Goal: Find specific page/section: Find specific page/section

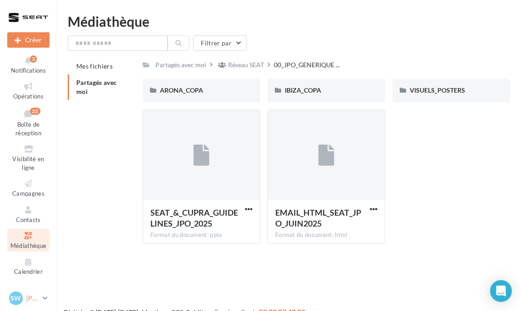
click at [34, 303] on p "[PERSON_NAME]" at bounding box center [32, 298] width 13 height 9
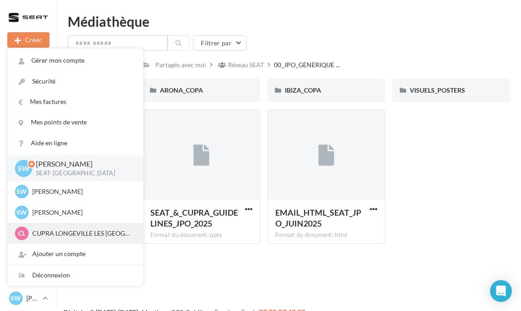
click at [67, 236] on p "CUPRA LONGEVILLE LES [GEOGRAPHIC_DATA]" at bounding box center [82, 233] width 100 height 9
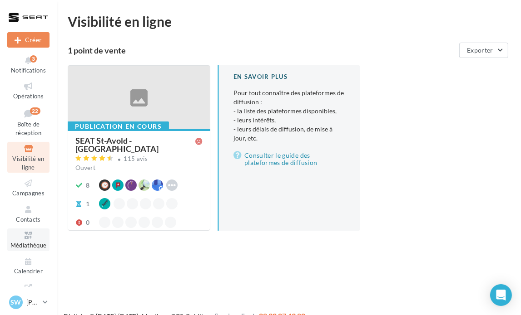
click at [29, 235] on icon at bounding box center [28, 236] width 37 height 10
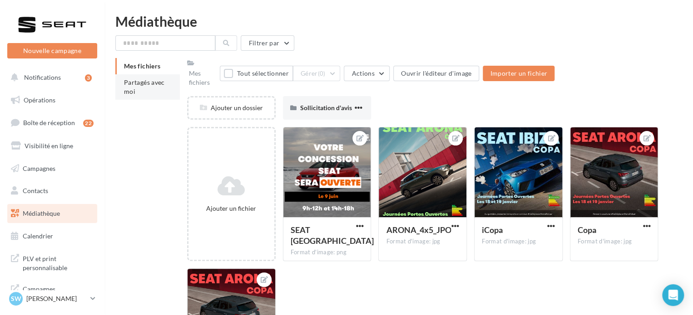
click at [125, 94] on span "Partagés avec moi" at bounding box center [144, 87] width 41 height 17
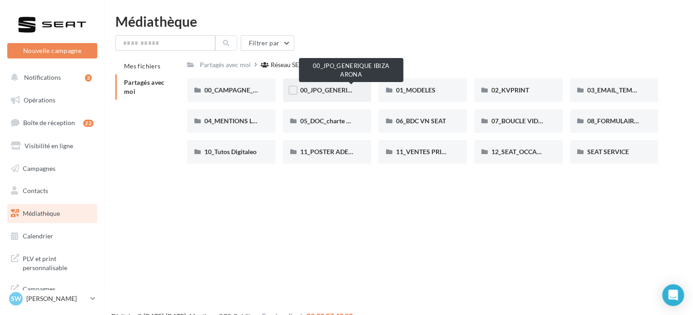
click at [331, 87] on span "00_JPO_GENERIQUE IBIZA ARONA" at bounding box center [351, 90] width 103 height 8
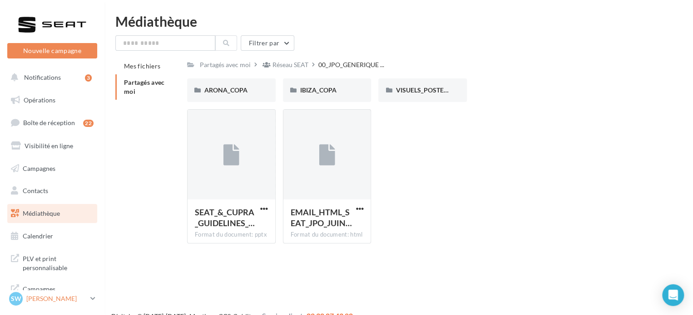
click at [57, 303] on p "[PERSON_NAME]" at bounding box center [56, 299] width 60 height 9
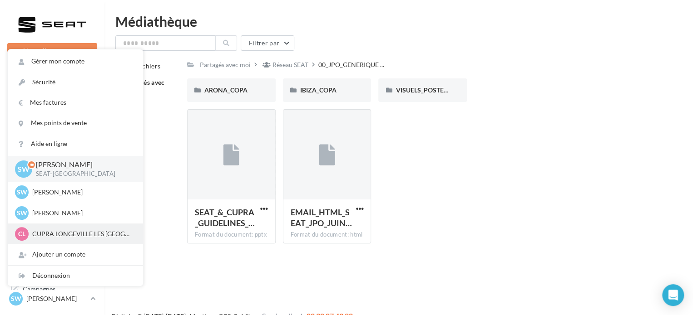
click at [57, 231] on p "CUPRA LONGEVILLE LES [GEOGRAPHIC_DATA]" at bounding box center [82, 234] width 100 height 9
